Goal: Information Seeking & Learning: Learn about a topic

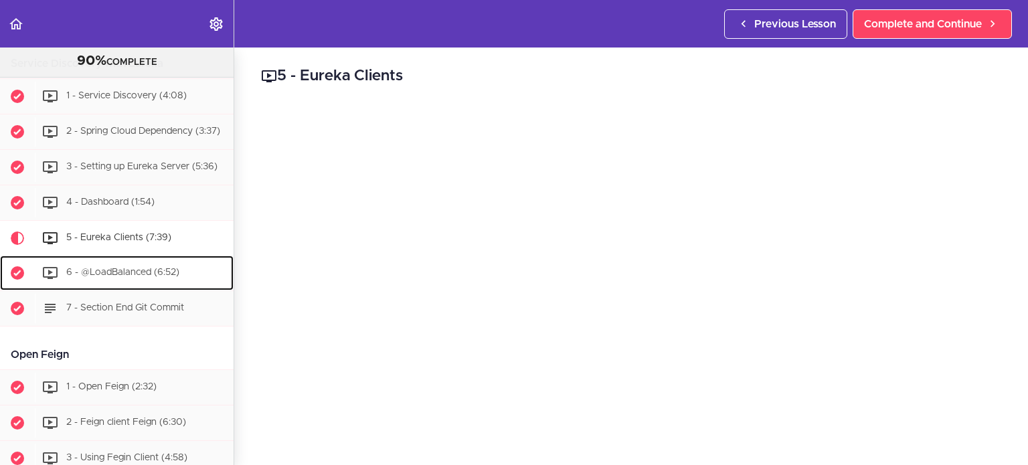
click at [115, 268] on div "6 - @LoadBalanced (6:52)" at bounding box center [134, 272] width 199 height 29
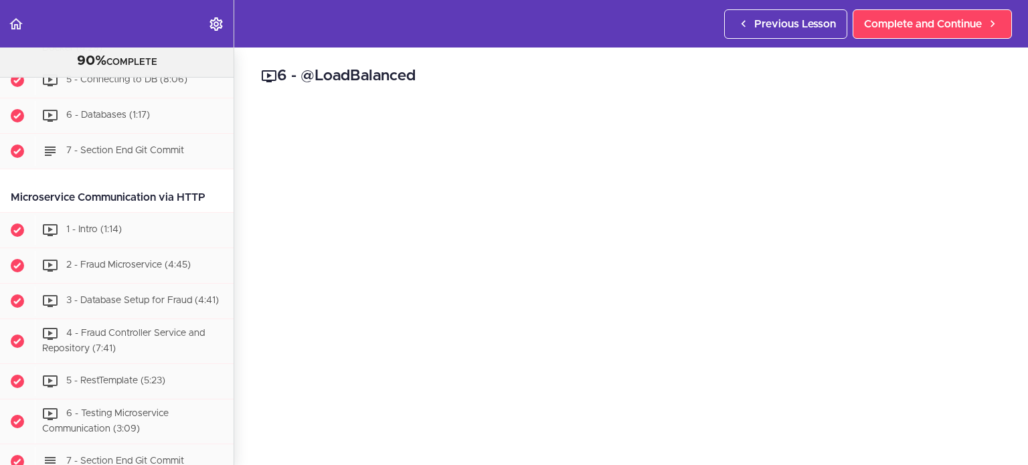
scroll to position [722, 0]
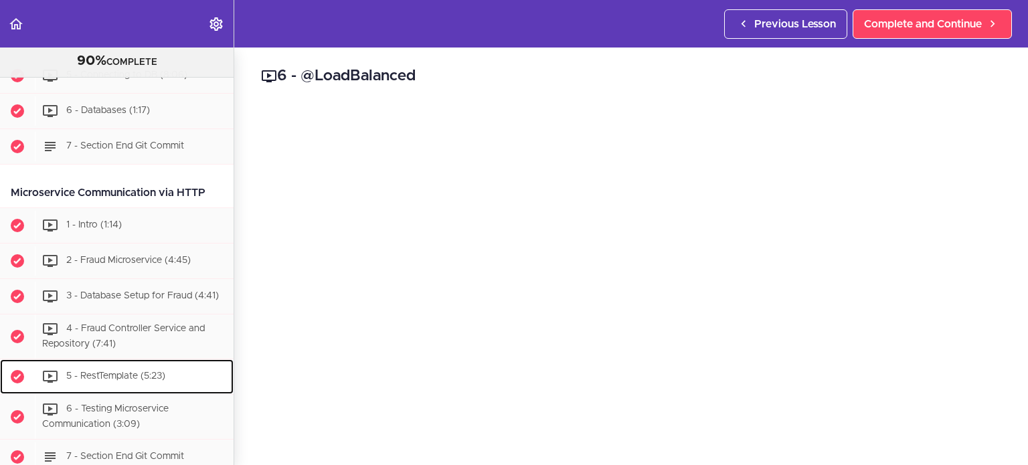
click at [121, 372] on span "5 - RestTemplate (5:23)" at bounding box center [115, 376] width 99 height 9
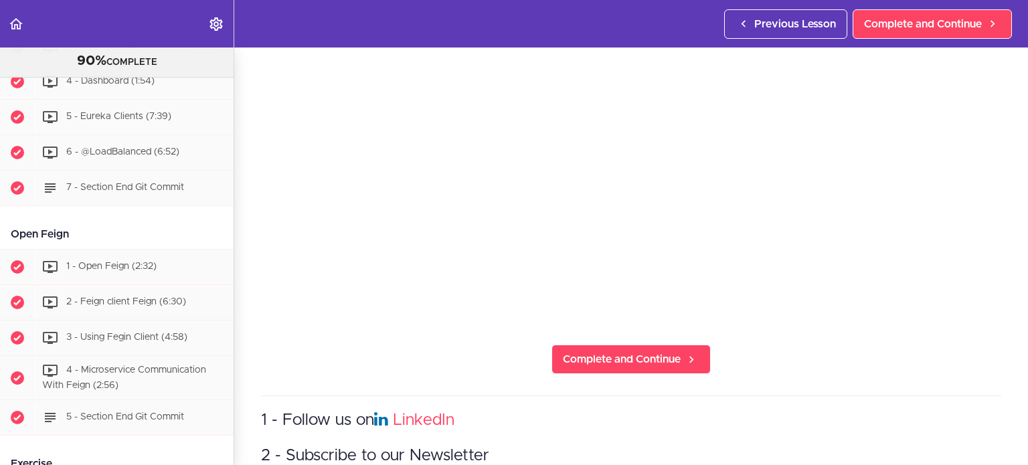
scroll to position [1248, 0]
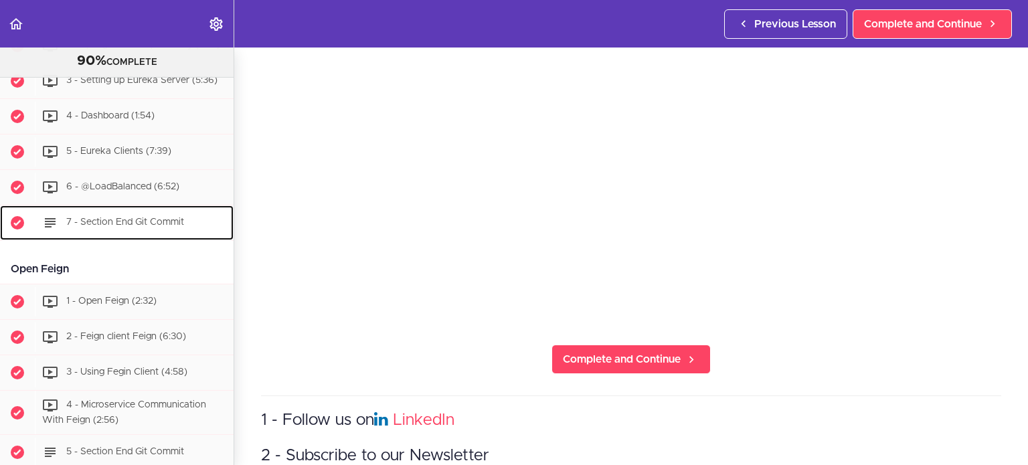
click at [134, 227] on span "7 - Section End Git Commit" at bounding box center [125, 222] width 118 height 9
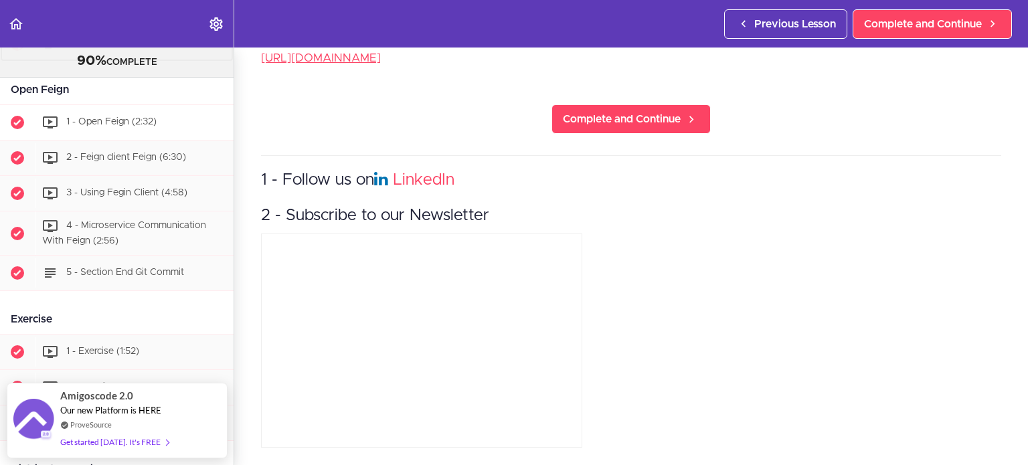
scroll to position [1427, 0]
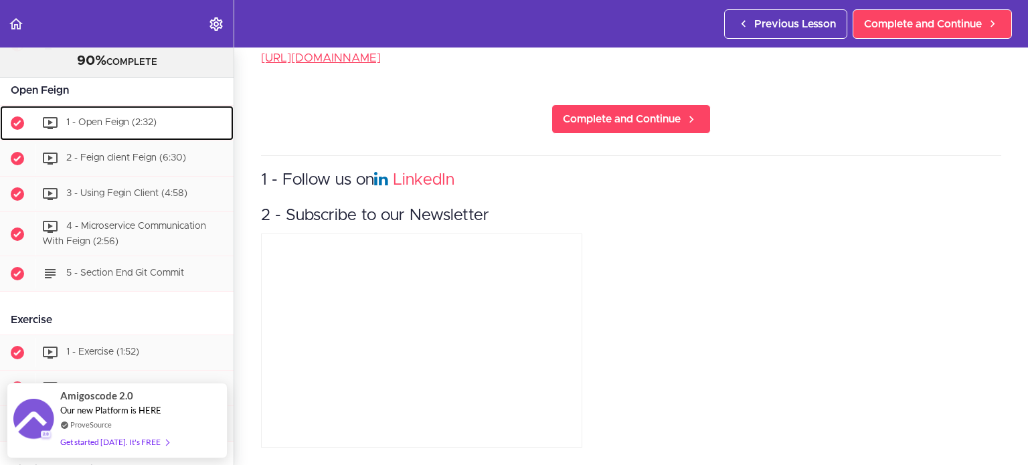
click at [108, 127] on span "1 - Open Feign (2:32)" at bounding box center [111, 122] width 90 height 9
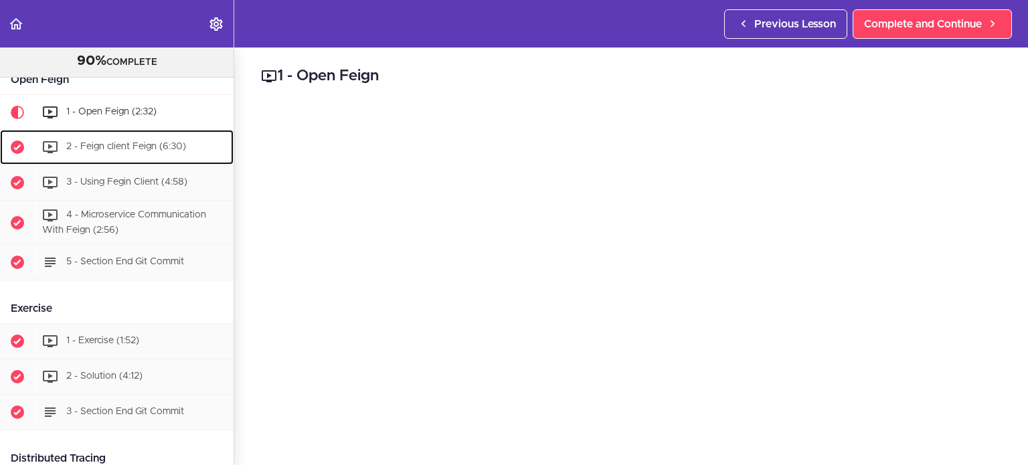
click at [109, 151] on span "2 - Feign client Feign (6:30)" at bounding box center [126, 146] width 120 height 9
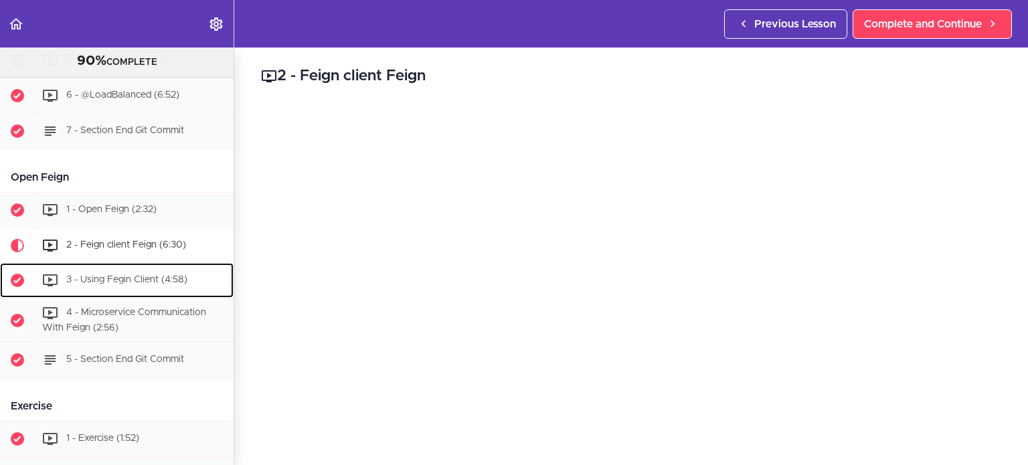
click at [121, 283] on span "3 - Using Fegin Client (4:58)" at bounding box center [126, 279] width 121 height 9
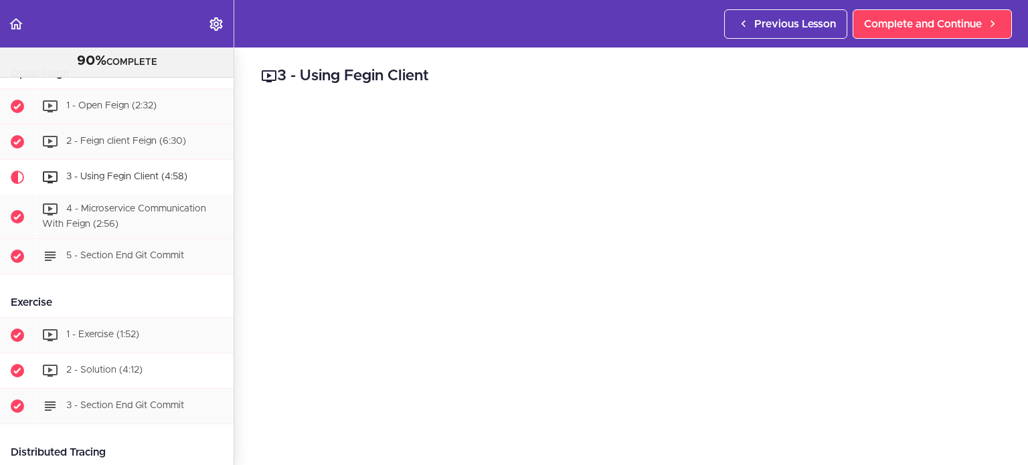
scroll to position [1443, 0]
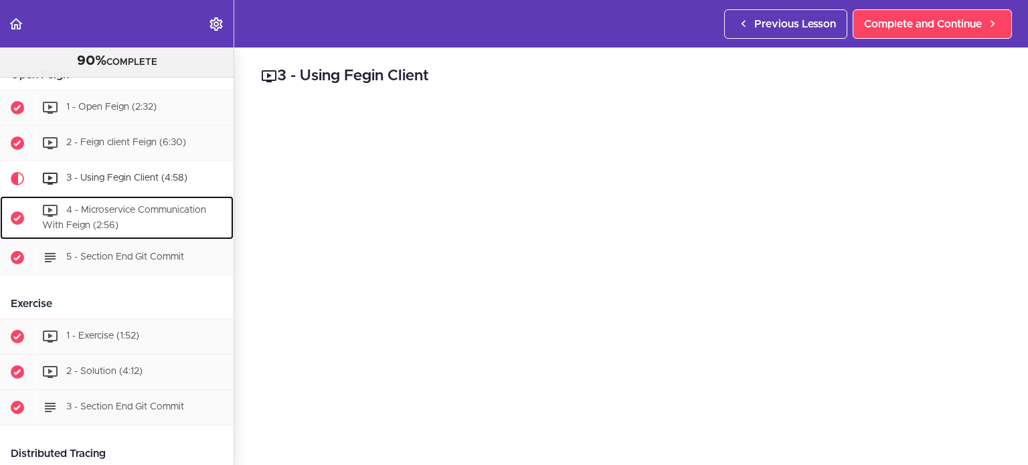
click at [111, 221] on div "4 - Microservice Communication With Feign (2:56)" at bounding box center [134, 218] width 199 height 44
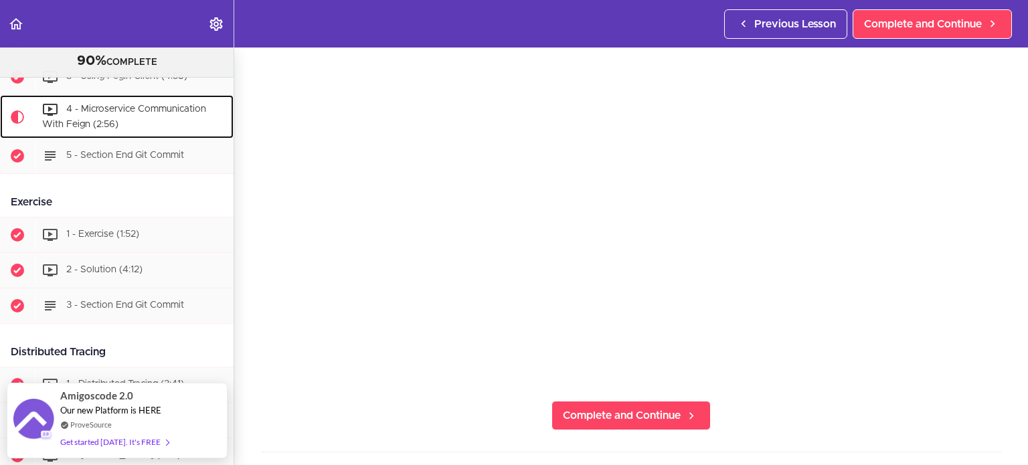
scroll to position [134, 0]
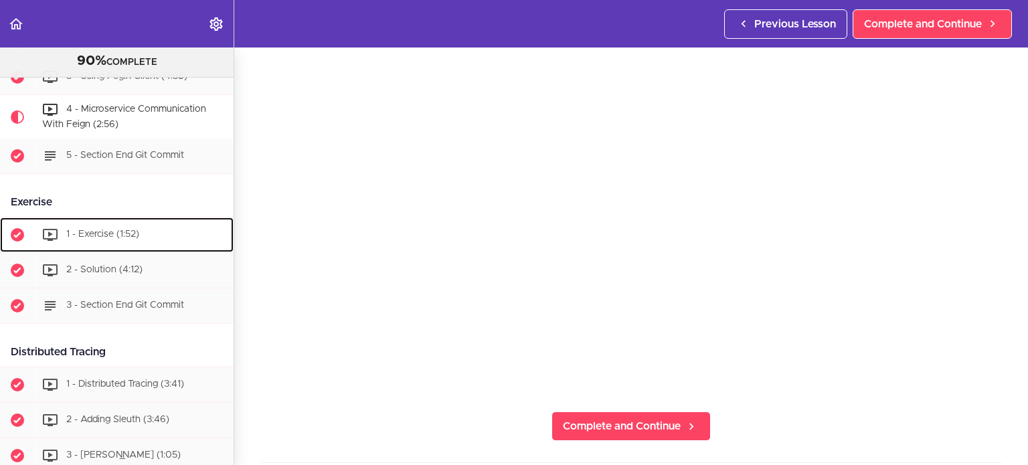
click at [99, 238] on span "1 - Exercise (1:52)" at bounding box center [102, 234] width 73 height 9
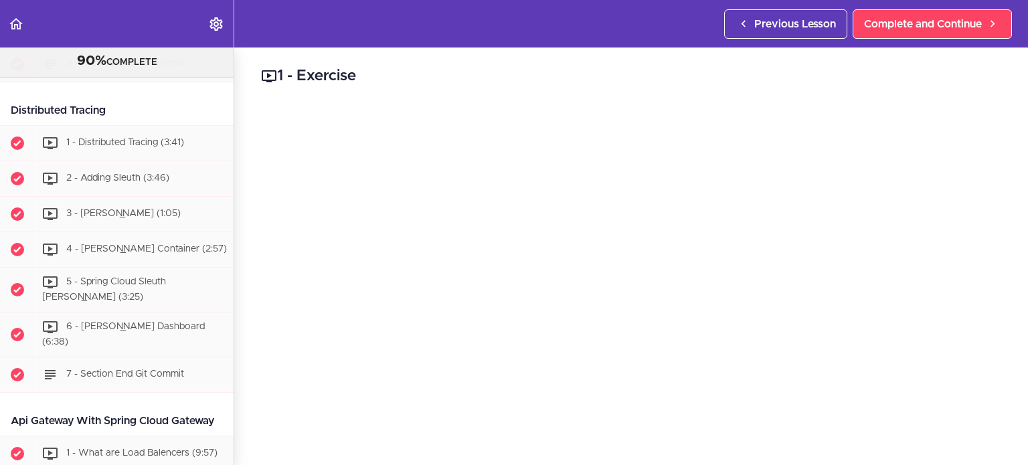
scroll to position [1601, 0]
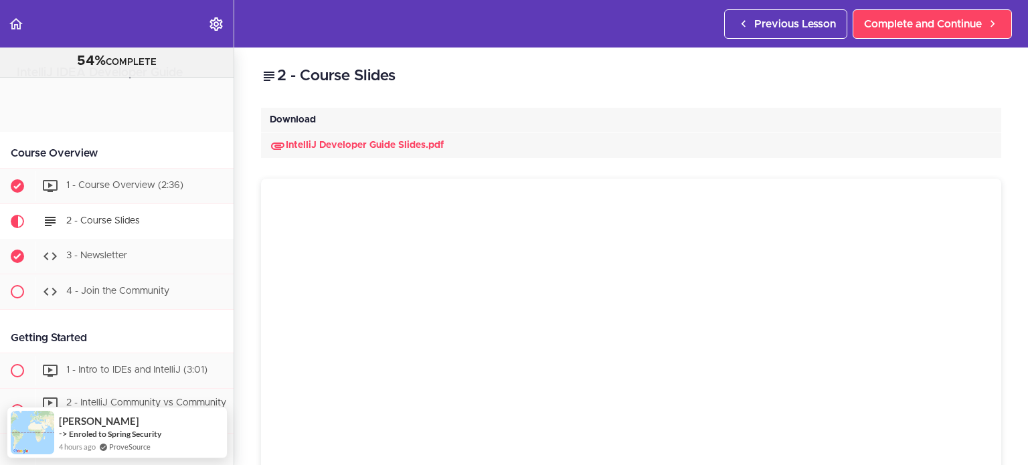
scroll to position [123, 0]
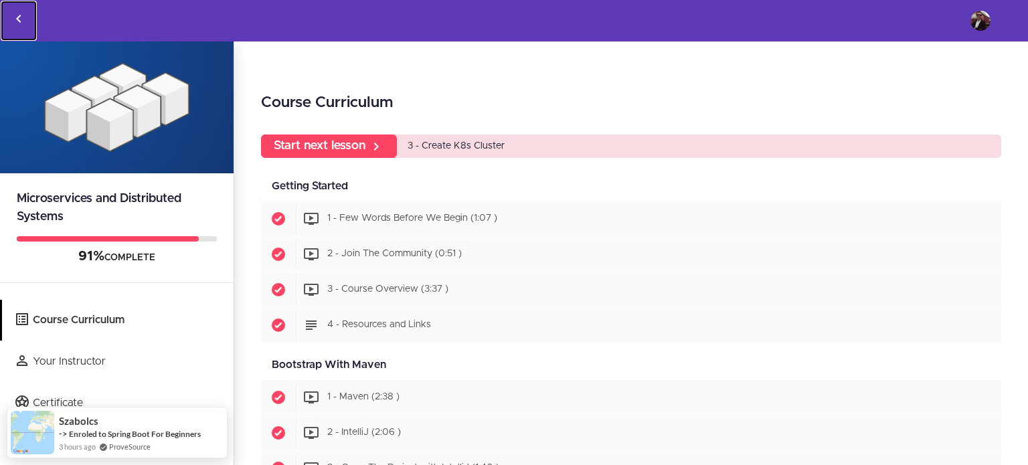
click at [15, 15] on icon "Back to courses" at bounding box center [19, 19] width 16 height 16
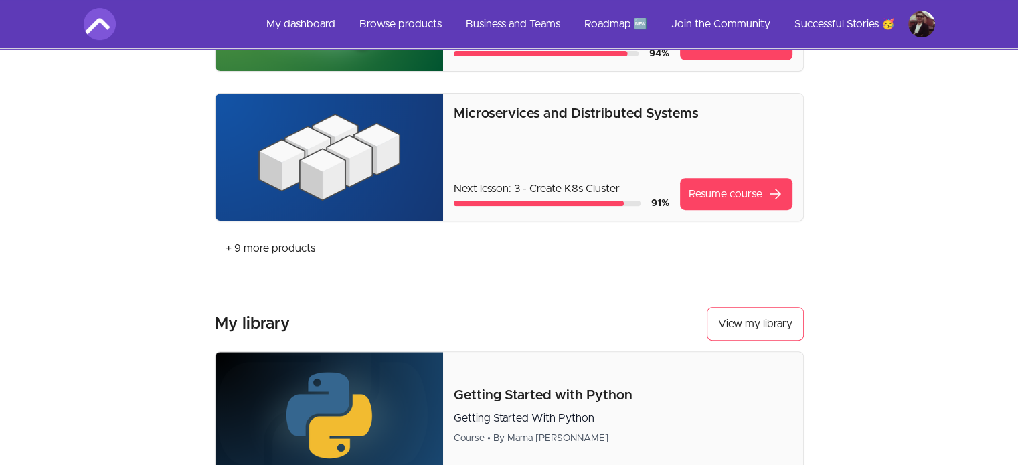
scroll to position [536, 0]
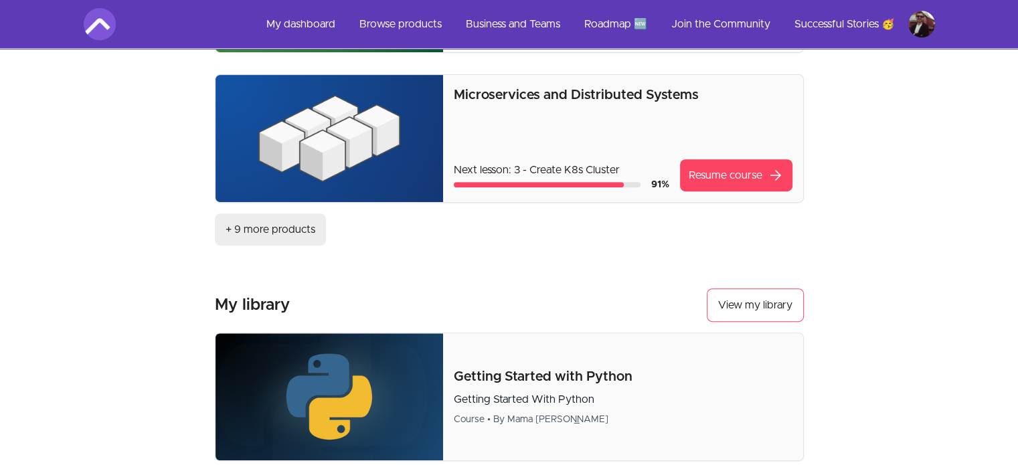
click at [310, 227] on link "+ 9 more products" at bounding box center [270, 230] width 111 height 32
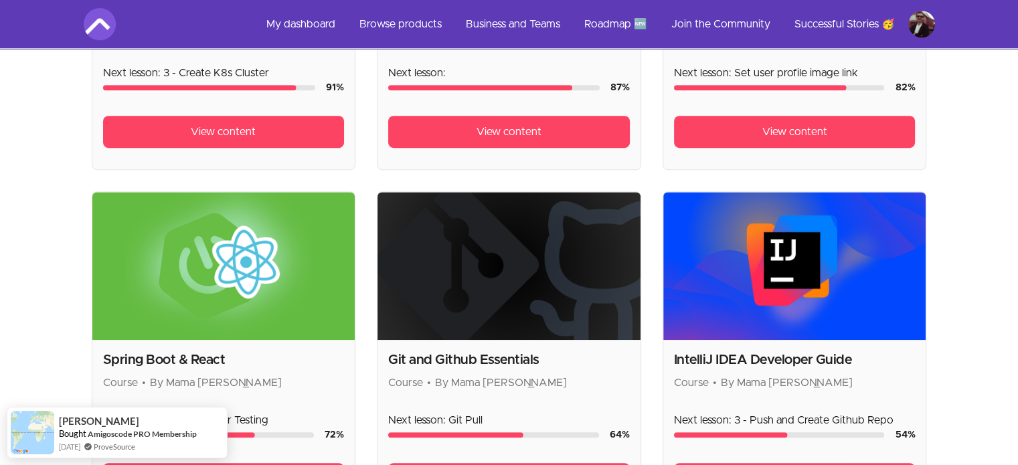
scroll to position [669, 0]
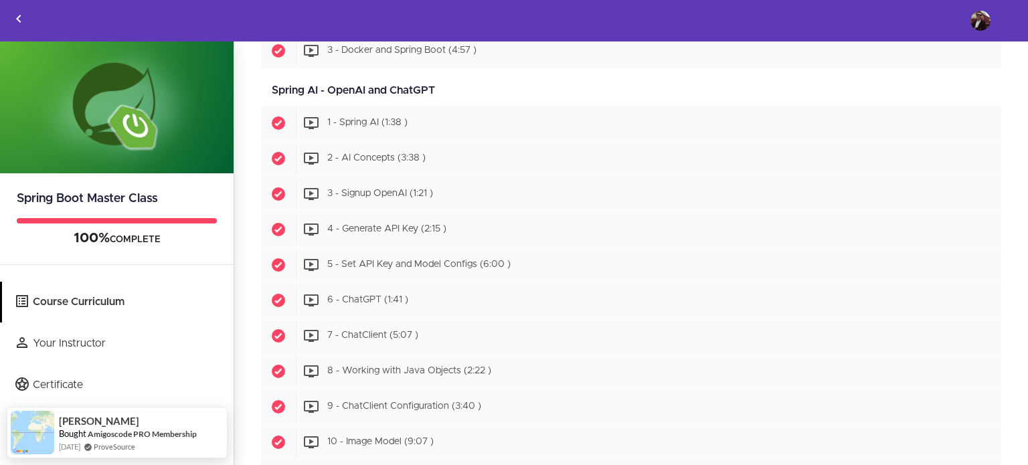
scroll to position [5760, 0]
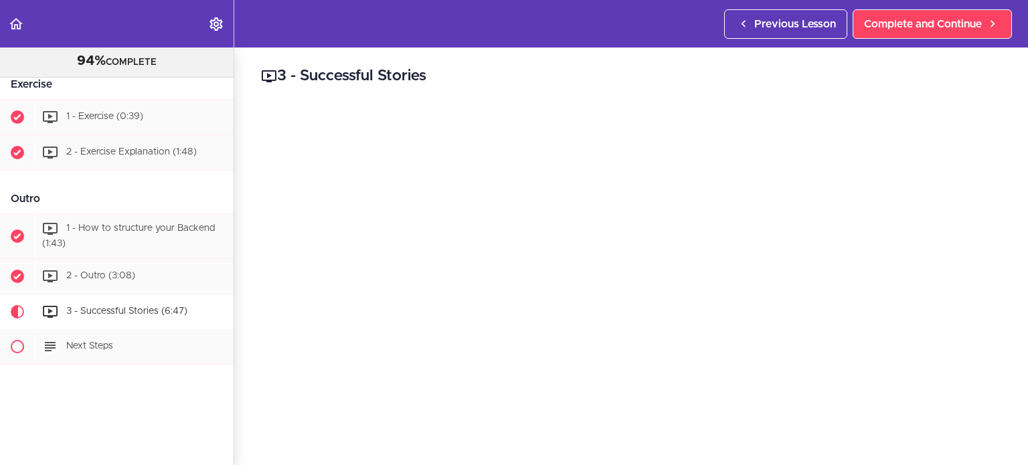
scroll to position [1433, 0]
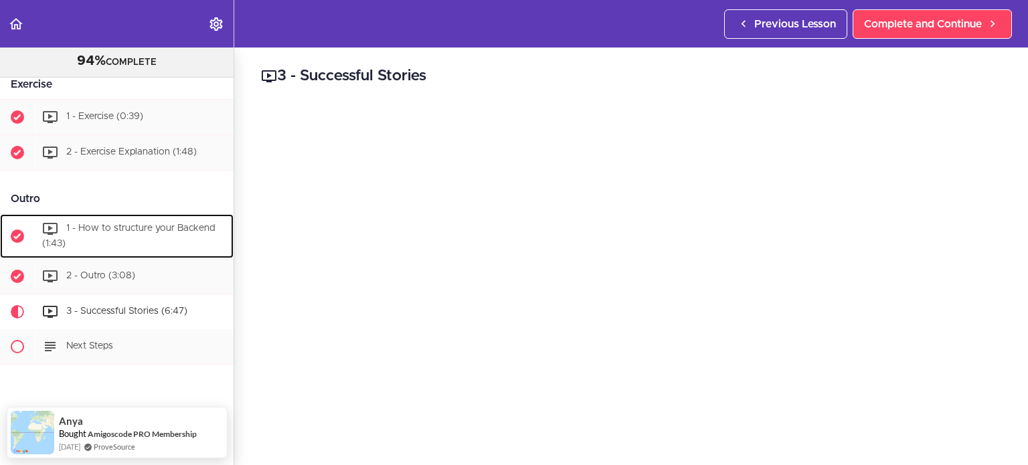
click at [148, 228] on div "1 - How to structure your Backend (1:43)" at bounding box center [134, 236] width 199 height 44
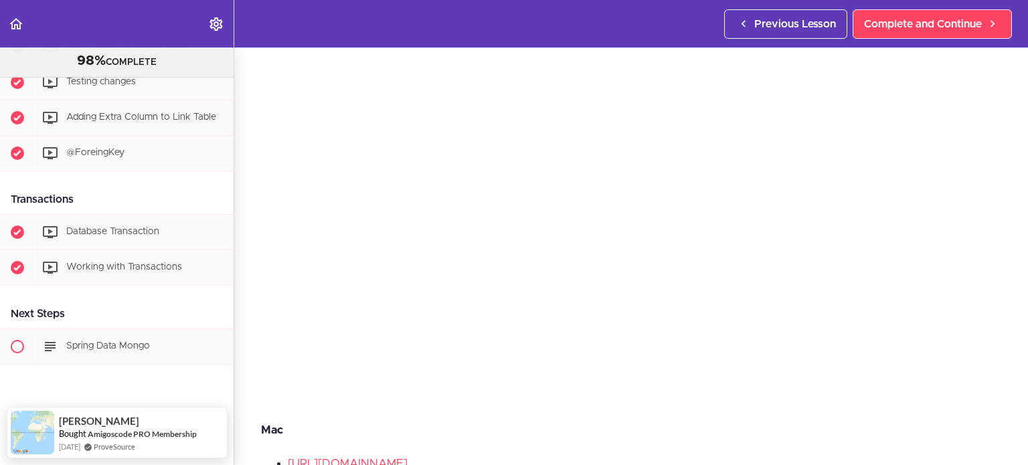
scroll to position [134, 0]
